Goal: Check status: Check status

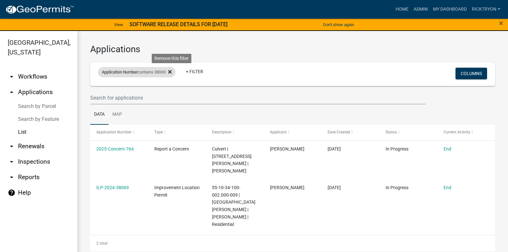
click at [172, 71] on icon at bounding box center [170, 72] width 4 height 4
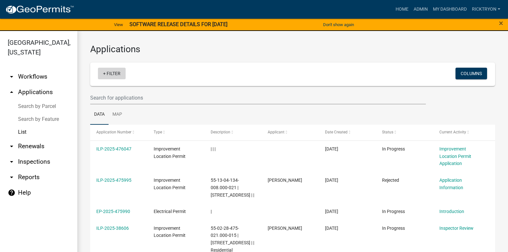
click at [108, 76] on link "+ Filter" at bounding box center [112, 74] width 28 height 12
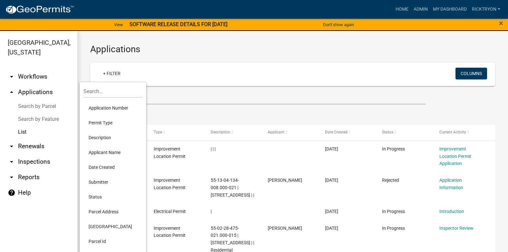
click at [113, 108] on li "Application Number" at bounding box center [112, 107] width 59 height 15
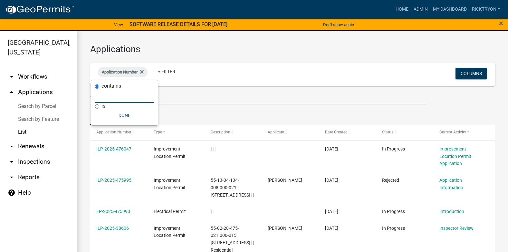
click at [119, 98] on input "text" at bounding box center [124, 95] width 59 height 13
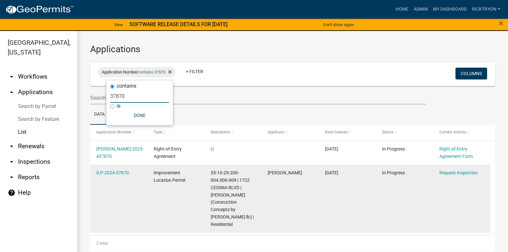
type input "37870"
click at [119, 169] on datatable-body-cell "ILP-2024-37870" at bounding box center [118, 198] width 57 height 68
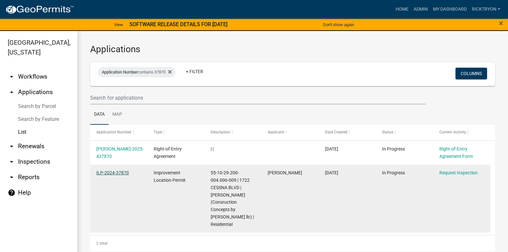
click at [118, 172] on link "ILP-2024-37870" at bounding box center [112, 172] width 33 height 5
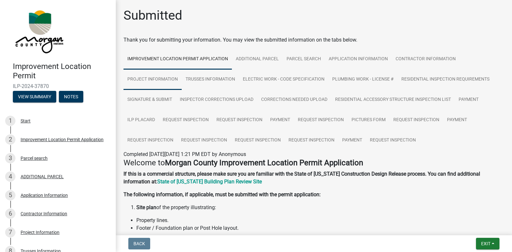
click at [164, 80] on link "Project Information" at bounding box center [153, 79] width 58 height 21
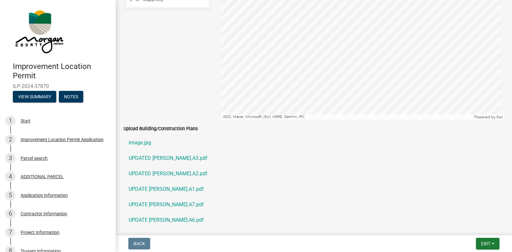
scroll to position [1094, 0]
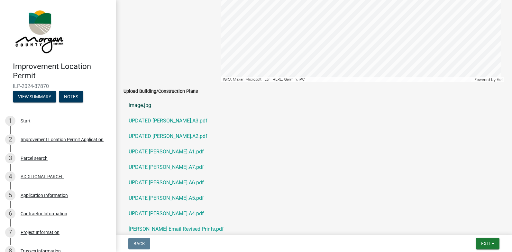
click at [145, 107] on link "image.jpg" at bounding box center [314, 105] width 381 height 15
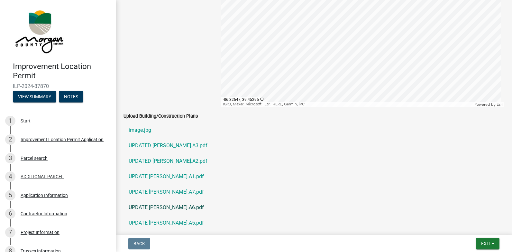
scroll to position [1126, 0]
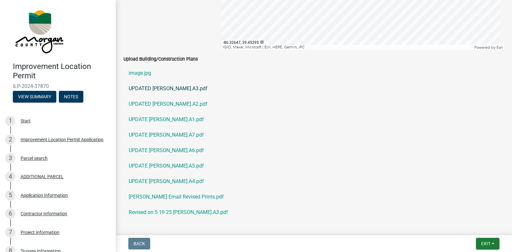
click at [155, 89] on link "UPDATED [PERSON_NAME].A3.pdf" at bounding box center [314, 88] width 381 height 15
click at [150, 103] on link "UPDATED [PERSON_NAME].A2.pdf" at bounding box center [314, 103] width 381 height 15
click at [153, 147] on link "UPDATE [PERSON_NAME].A6.pdf" at bounding box center [314, 150] width 381 height 15
click at [152, 135] on link "UPDATE [PERSON_NAME].A7.pdf" at bounding box center [314, 134] width 381 height 15
click at [167, 166] on link "UPDATE [PERSON_NAME].A5.pdf" at bounding box center [314, 165] width 381 height 15
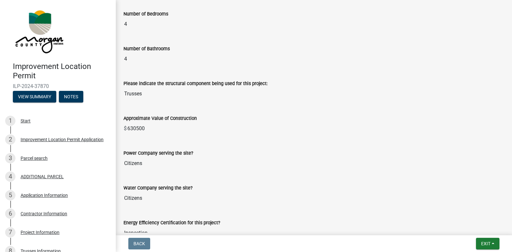
scroll to position [676, 0]
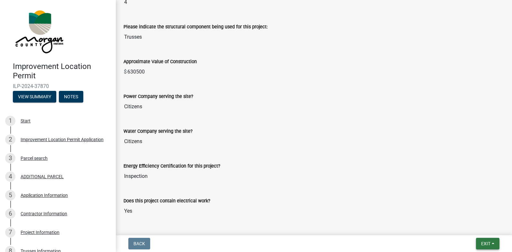
click at [490, 247] on button "Exit" at bounding box center [487, 244] width 23 height 12
click at [467, 224] on button "Save & Exit" at bounding box center [473, 226] width 51 height 15
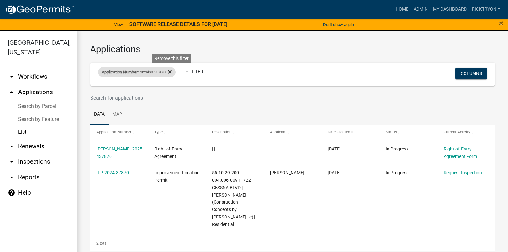
click at [170, 71] on fa-icon at bounding box center [168, 72] width 6 height 10
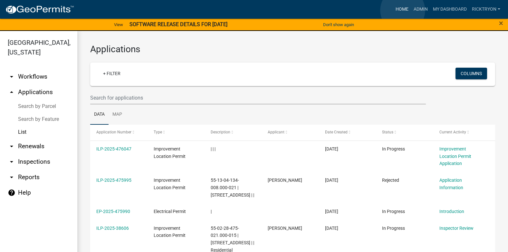
click at [402, 10] on link "Home" at bounding box center [402, 9] width 18 height 12
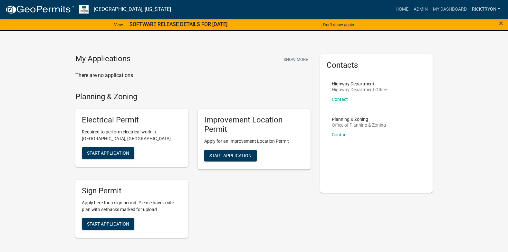
click at [486, 7] on link "ricktryon" at bounding box center [485, 9] width 33 height 12
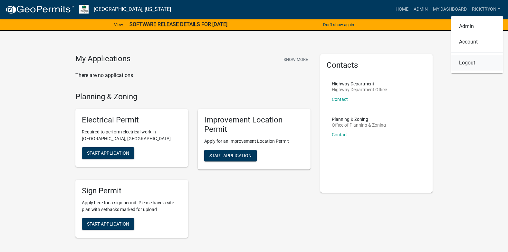
click at [471, 64] on link "Logout" at bounding box center [476, 62] width 51 height 15
